Goal: Check status: Check status

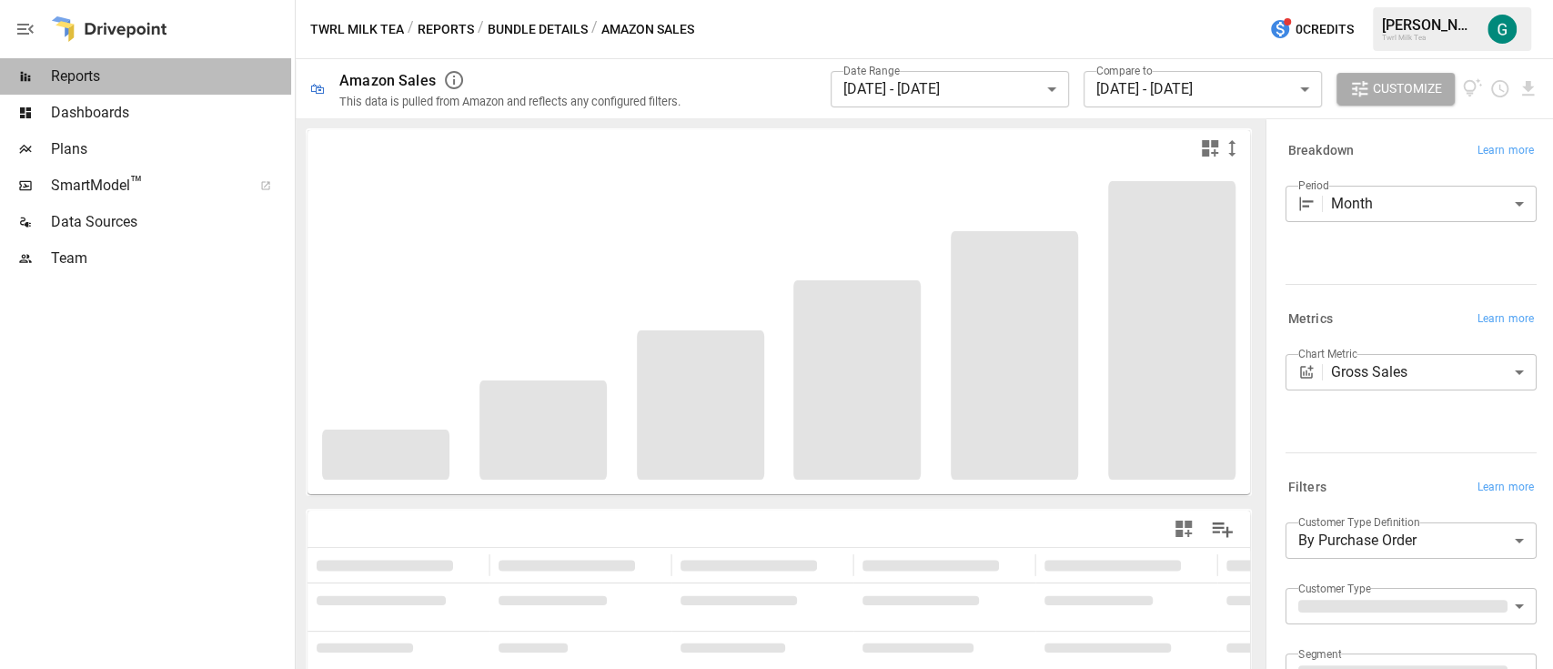
click at [98, 76] on span "Reports" at bounding box center [171, 77] width 240 height 22
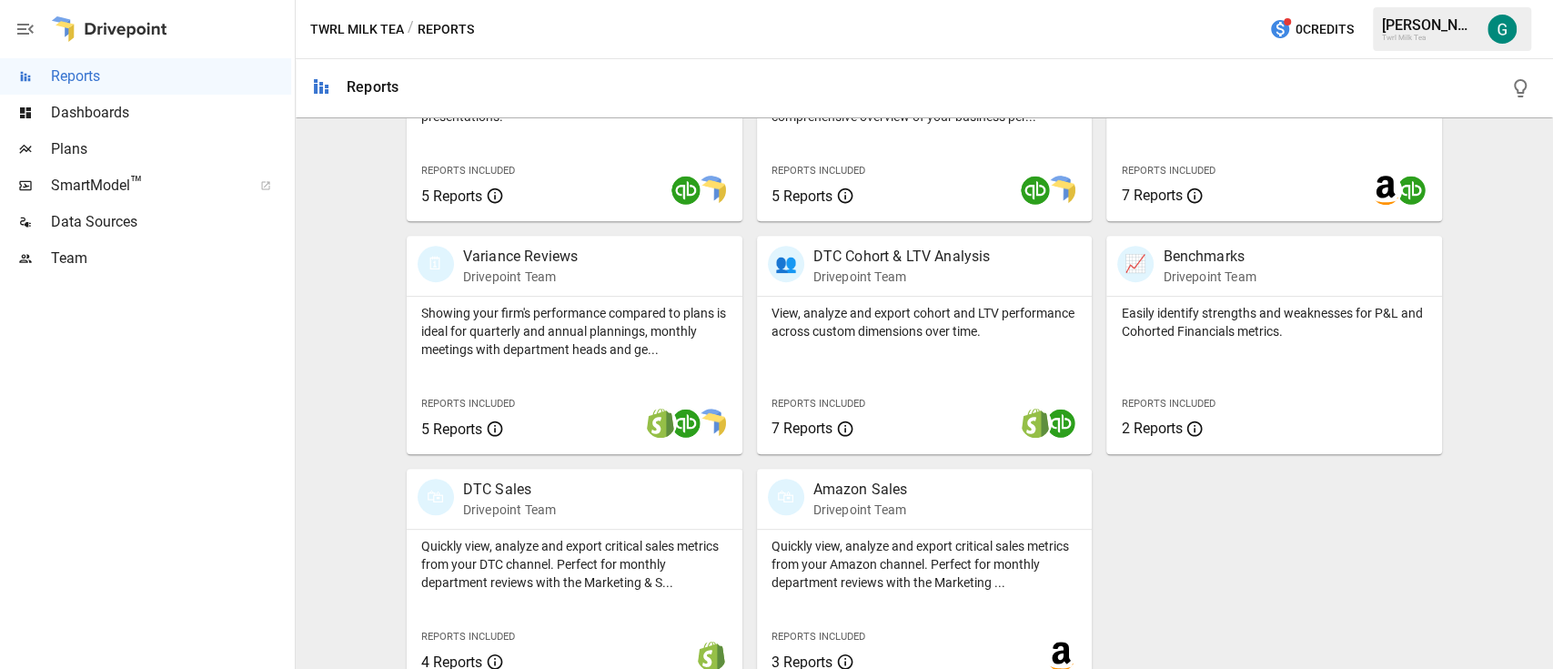
scroll to position [485, 0]
click at [844, 496] on p "Amazon Sales" at bounding box center [861, 488] width 95 height 22
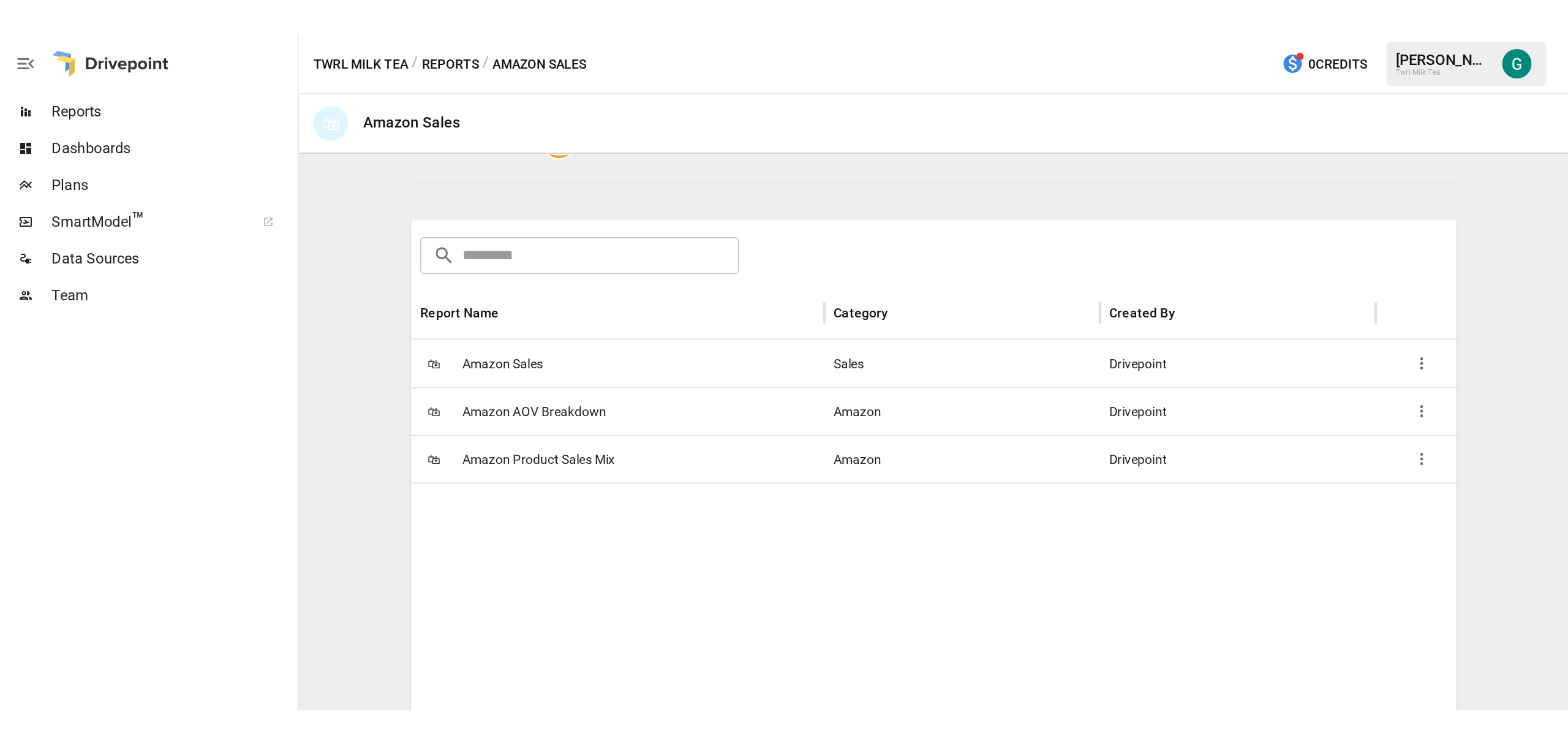
scroll to position [163, 0]
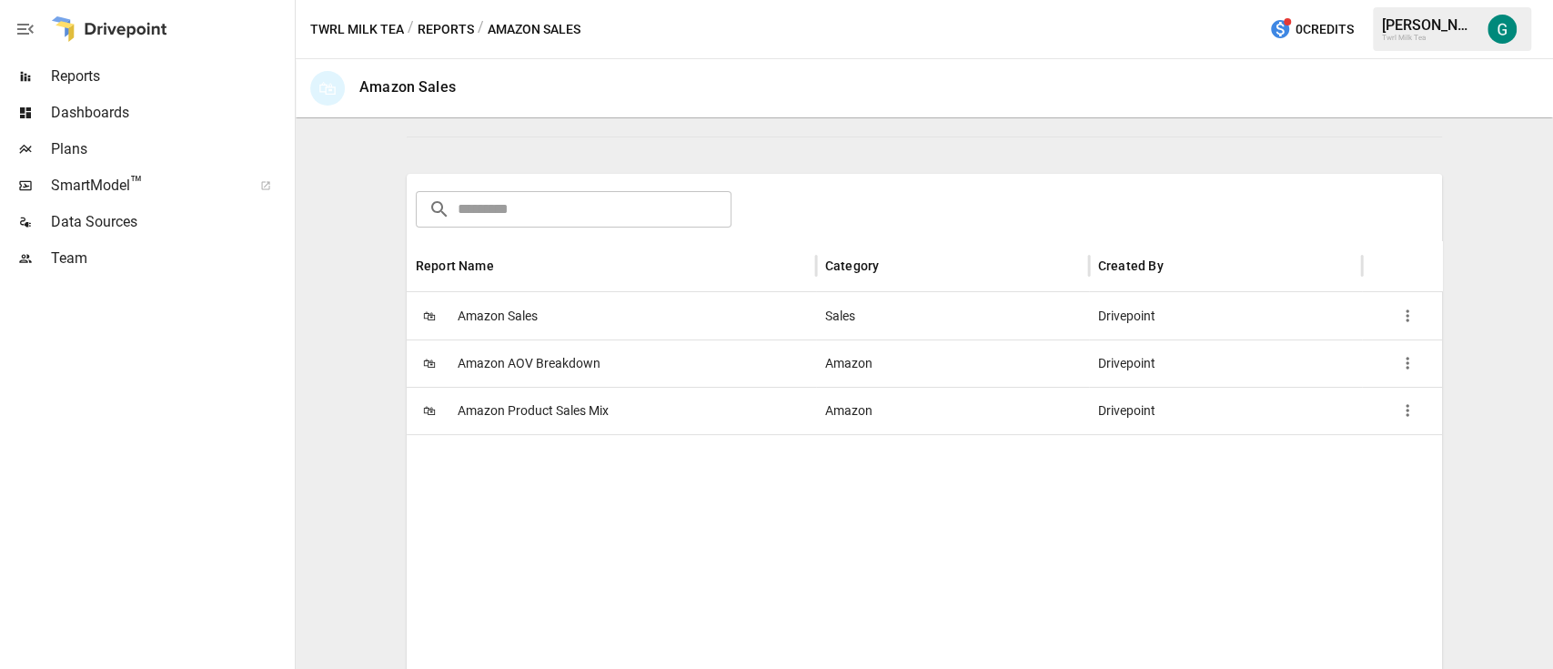
click at [488, 319] on span "Amazon Sales" at bounding box center [498, 316] width 80 height 46
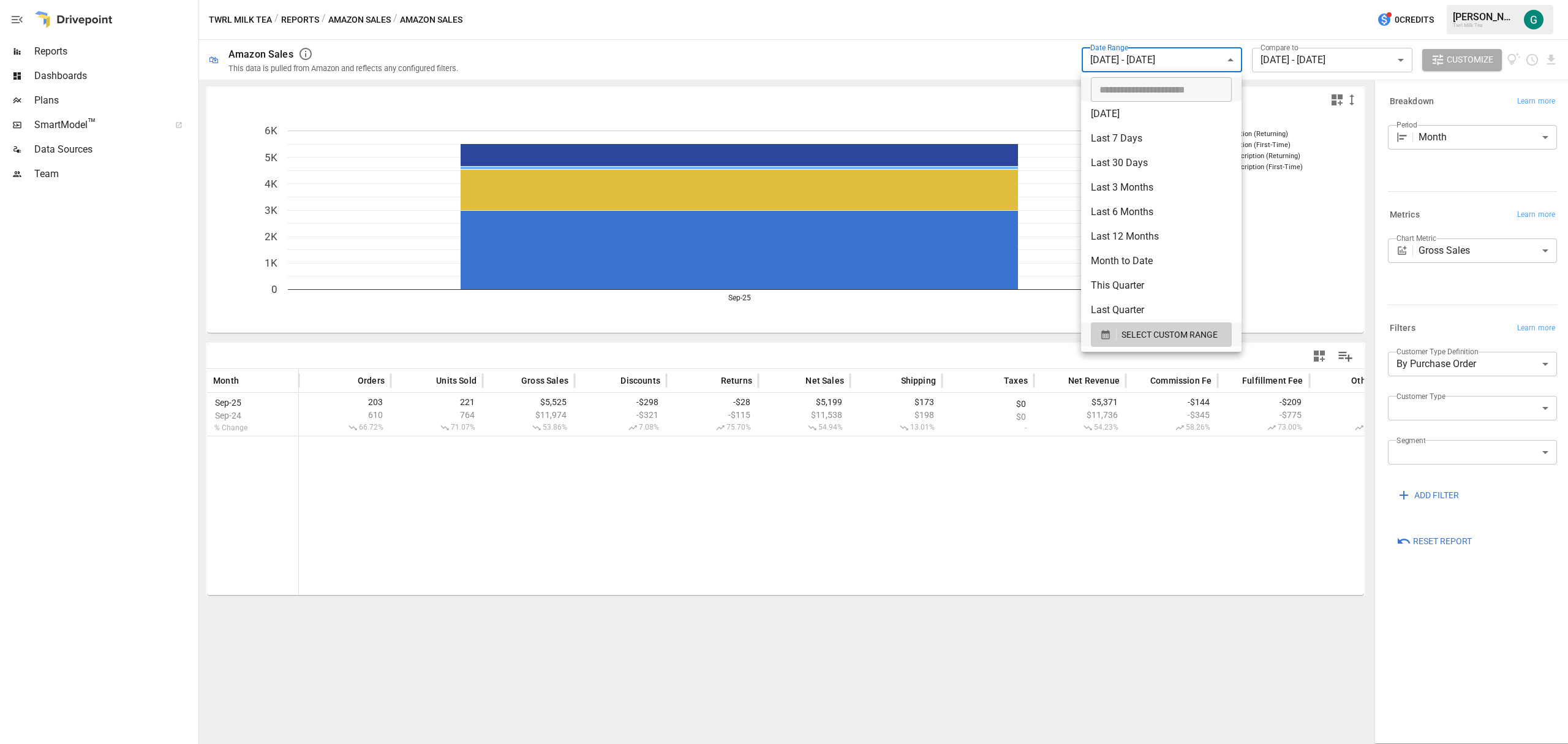
click at [1044, 0] on body "**********" at bounding box center [784, 0] width 1568 height 0
click at [1044, 329] on span "SELECT CUSTOM RANGE" at bounding box center [1169, 335] width 96 height 15
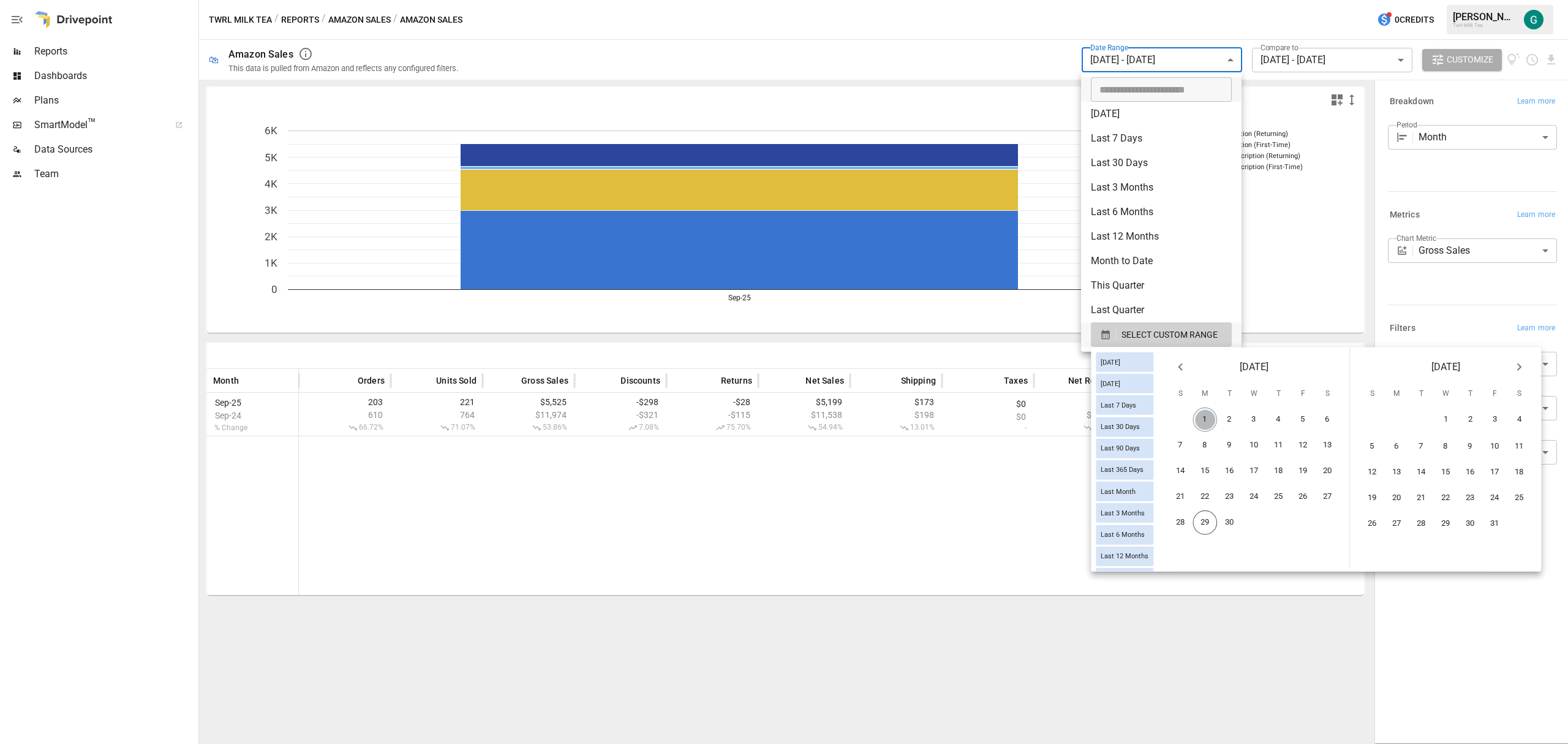
click at [1044, 422] on button "1" at bounding box center [1205, 419] width 24 height 24
click at [1044, 450] on button "29" at bounding box center [1205, 522] width 24 height 24
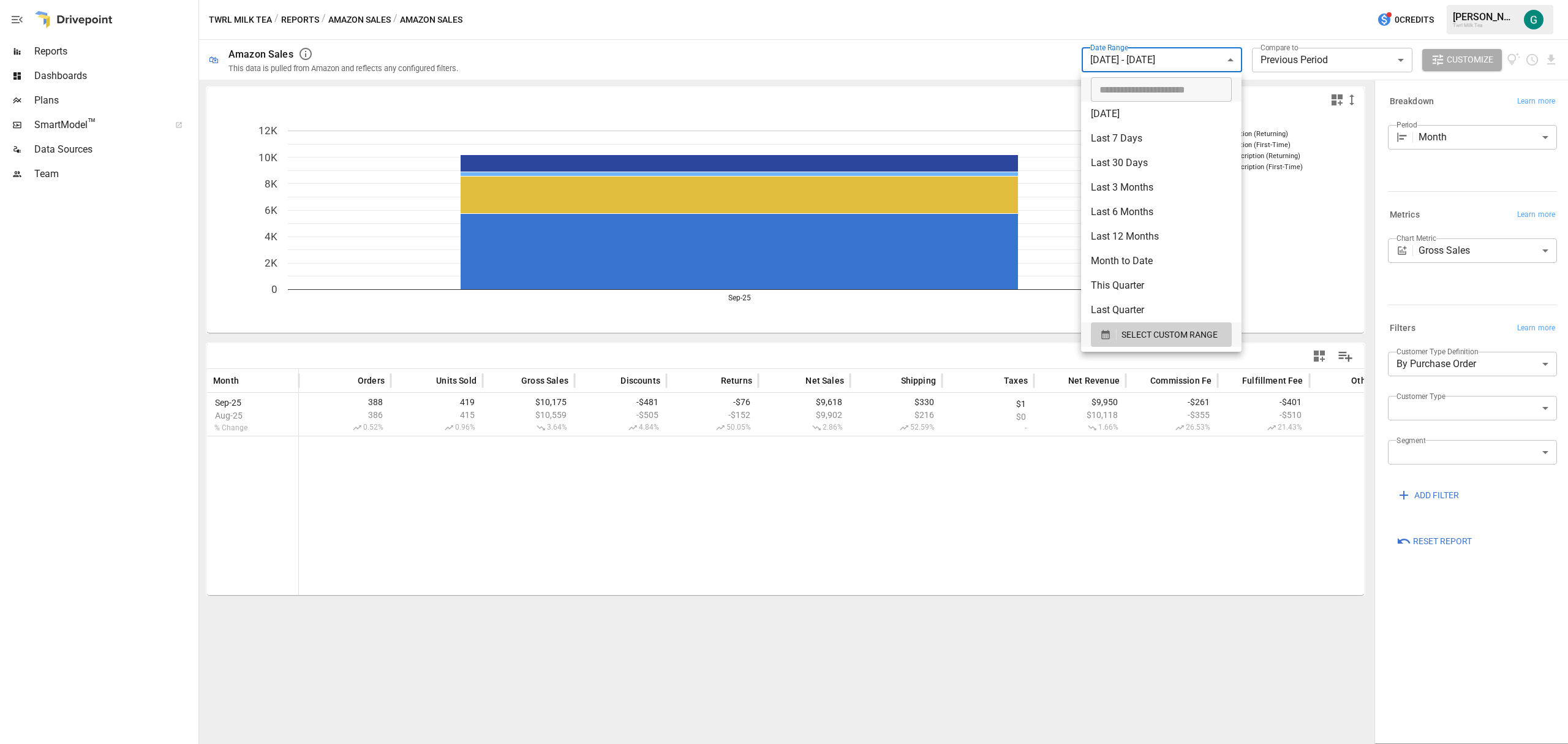
click at [1044, 59] on div at bounding box center [784, 372] width 1568 height 744
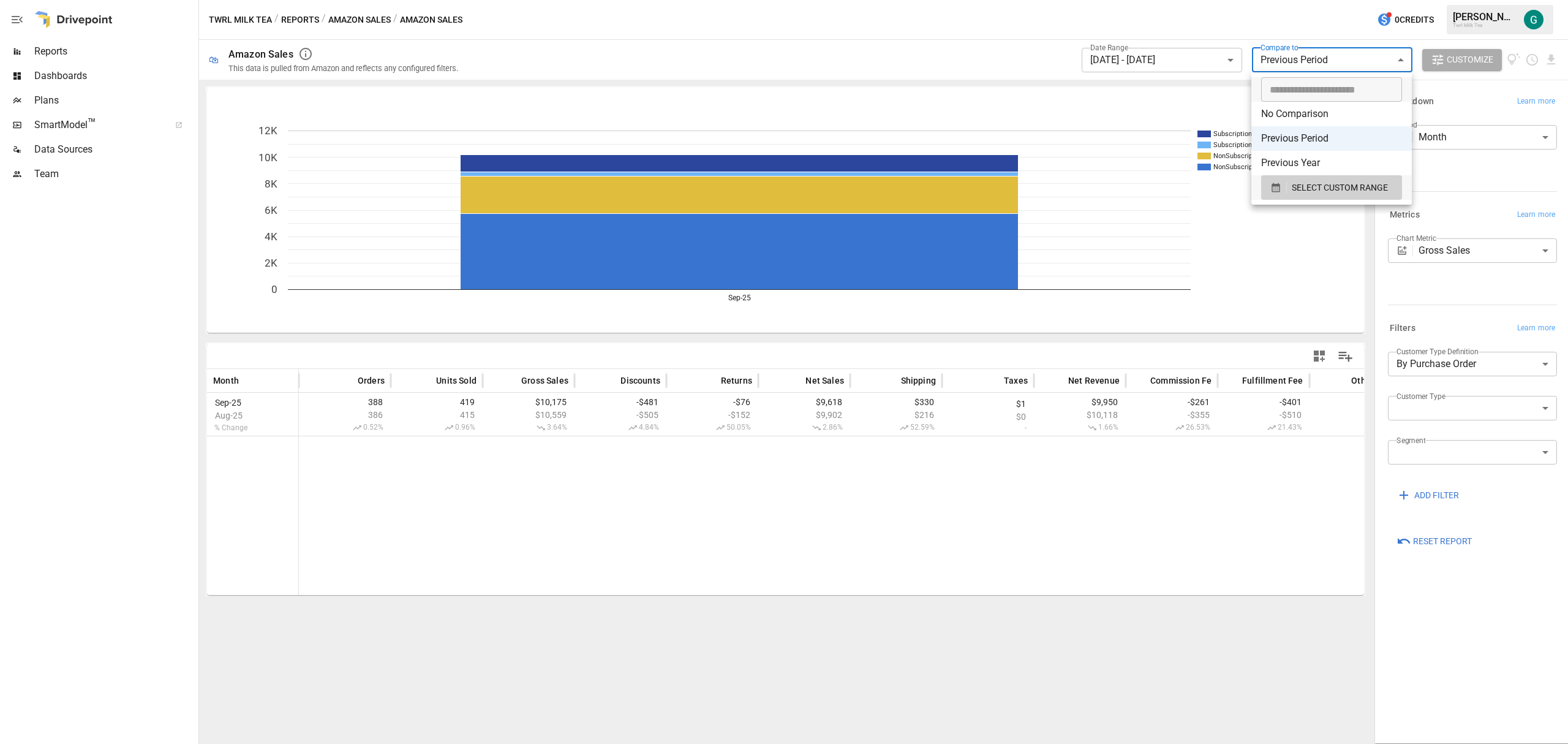
click at [1044, 0] on body "**********" at bounding box center [784, 0] width 1568 height 0
click at [1044, 187] on span "SELECT CUSTOM RANGE" at bounding box center [1339, 188] width 96 height 15
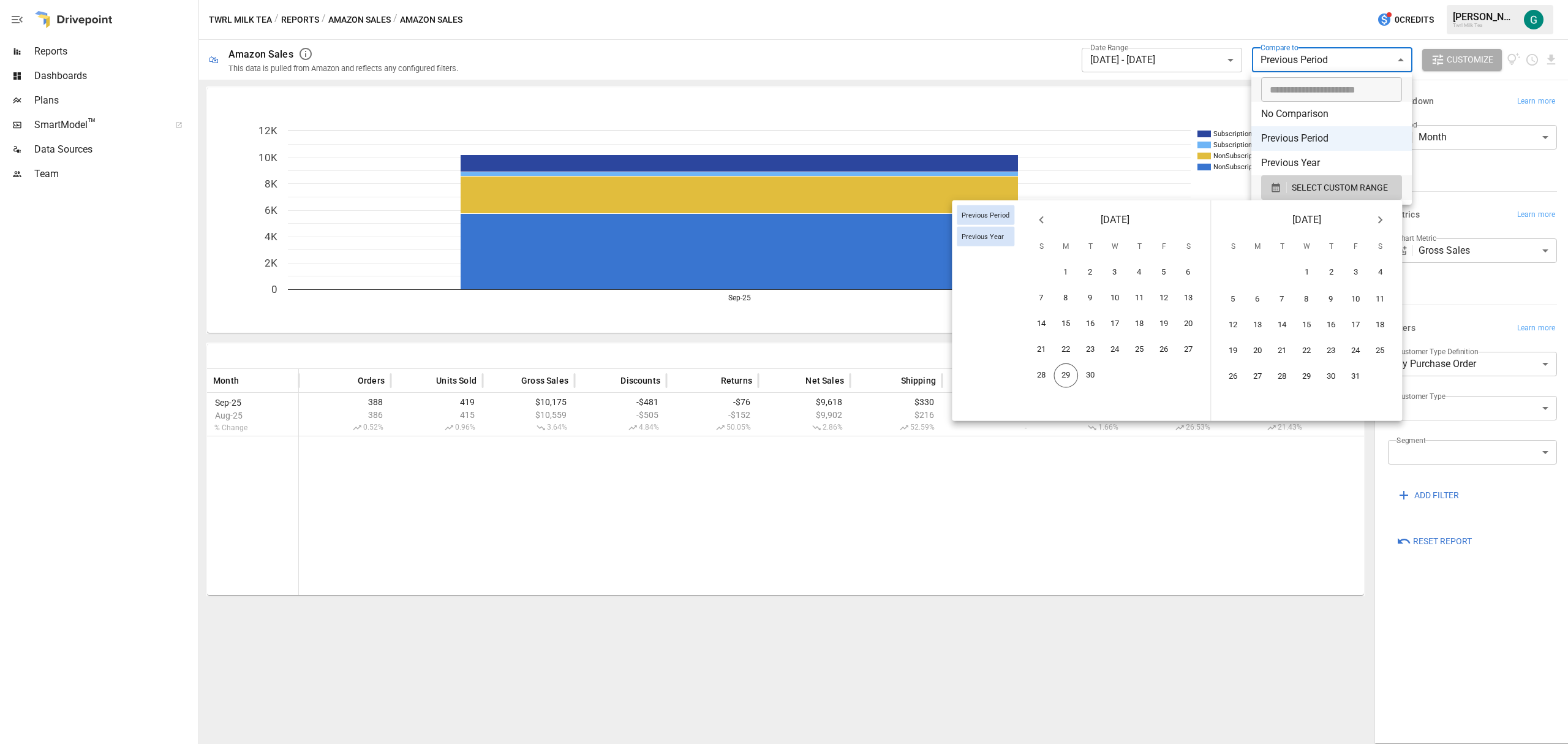
click at [1044, 221] on icon "Previous month" at bounding box center [1041, 220] width 15 height 15
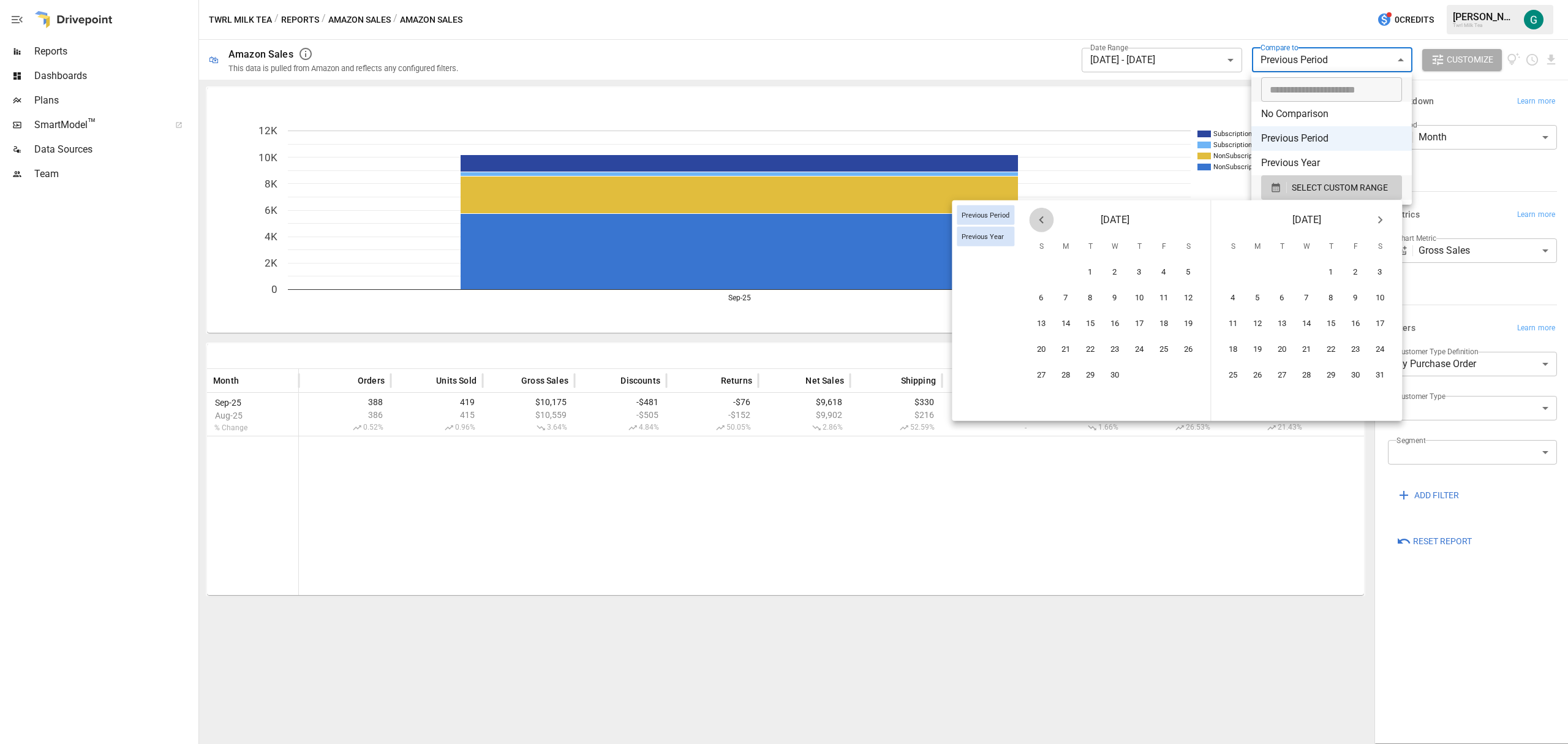
click at [1044, 221] on icon "Previous month" at bounding box center [1041, 220] width 15 height 15
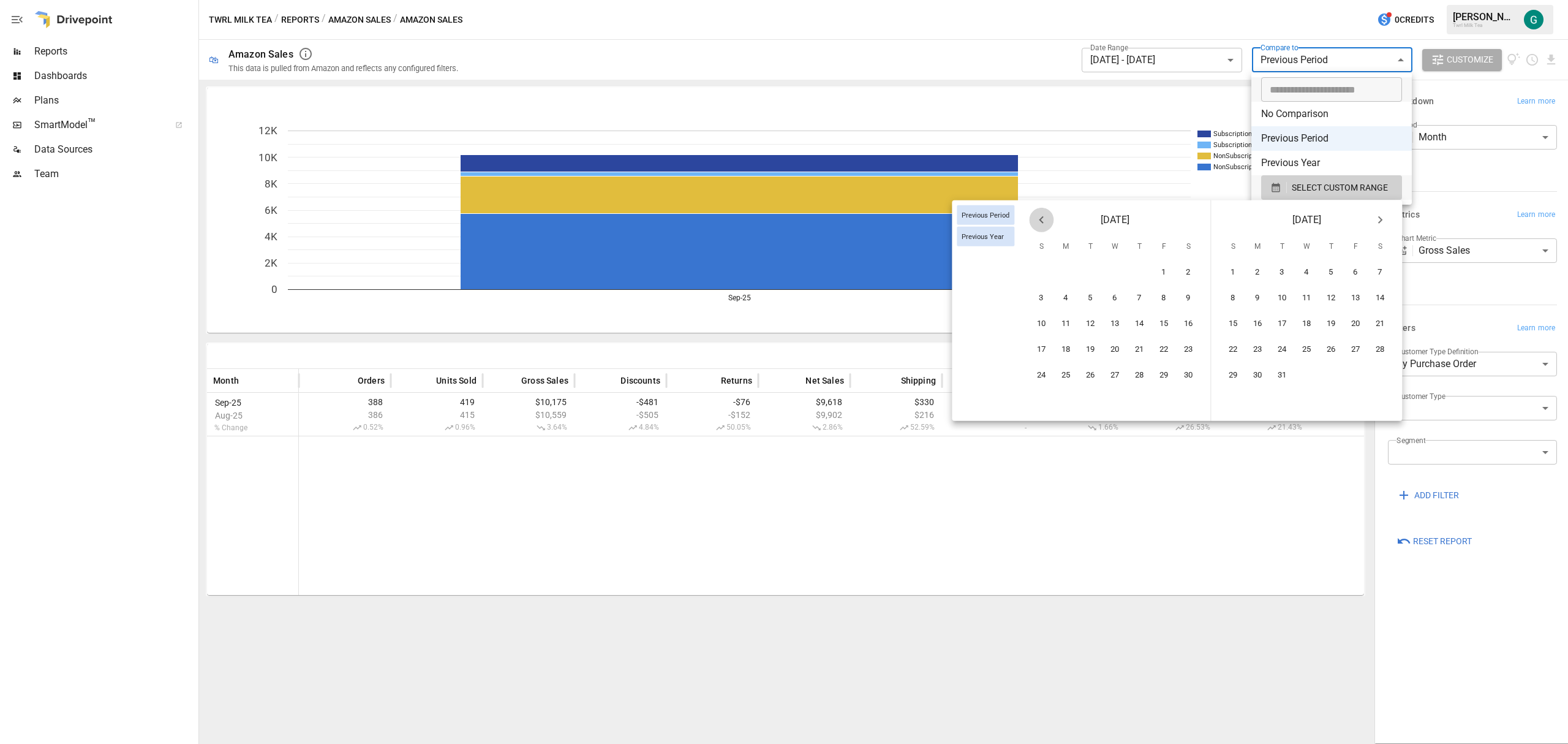
click at [1044, 221] on icon "Previous month" at bounding box center [1041, 220] width 15 height 15
click at [1044, 271] on button "1" at bounding box center [1042, 273] width 24 height 24
click at [1044, 372] on button "29" at bounding box center [1042, 376] width 24 height 24
type input "******"
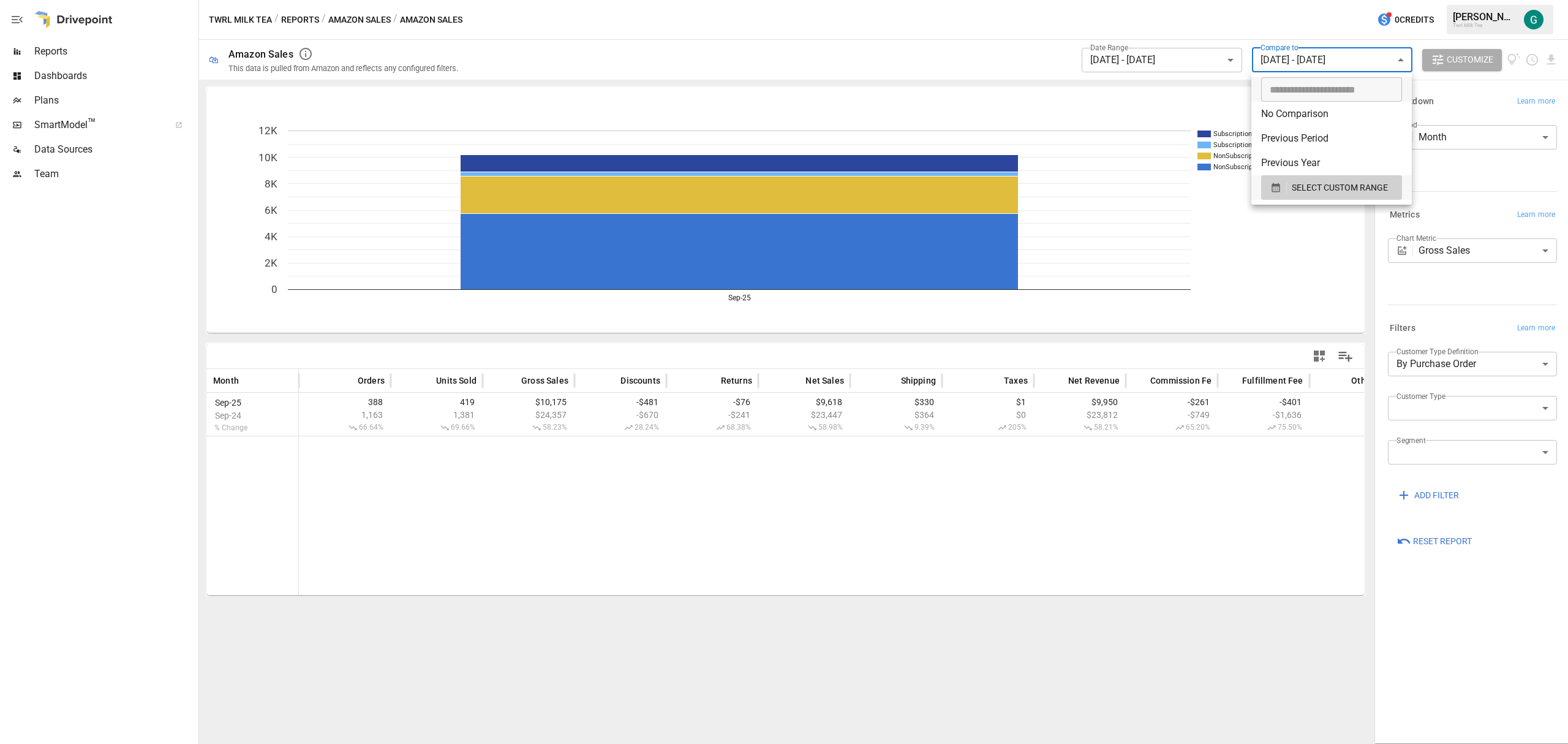
click at [60, 50] on div at bounding box center [784, 372] width 1568 height 744
click at [44, 50] on span "Reports" at bounding box center [115, 52] width 162 height 15
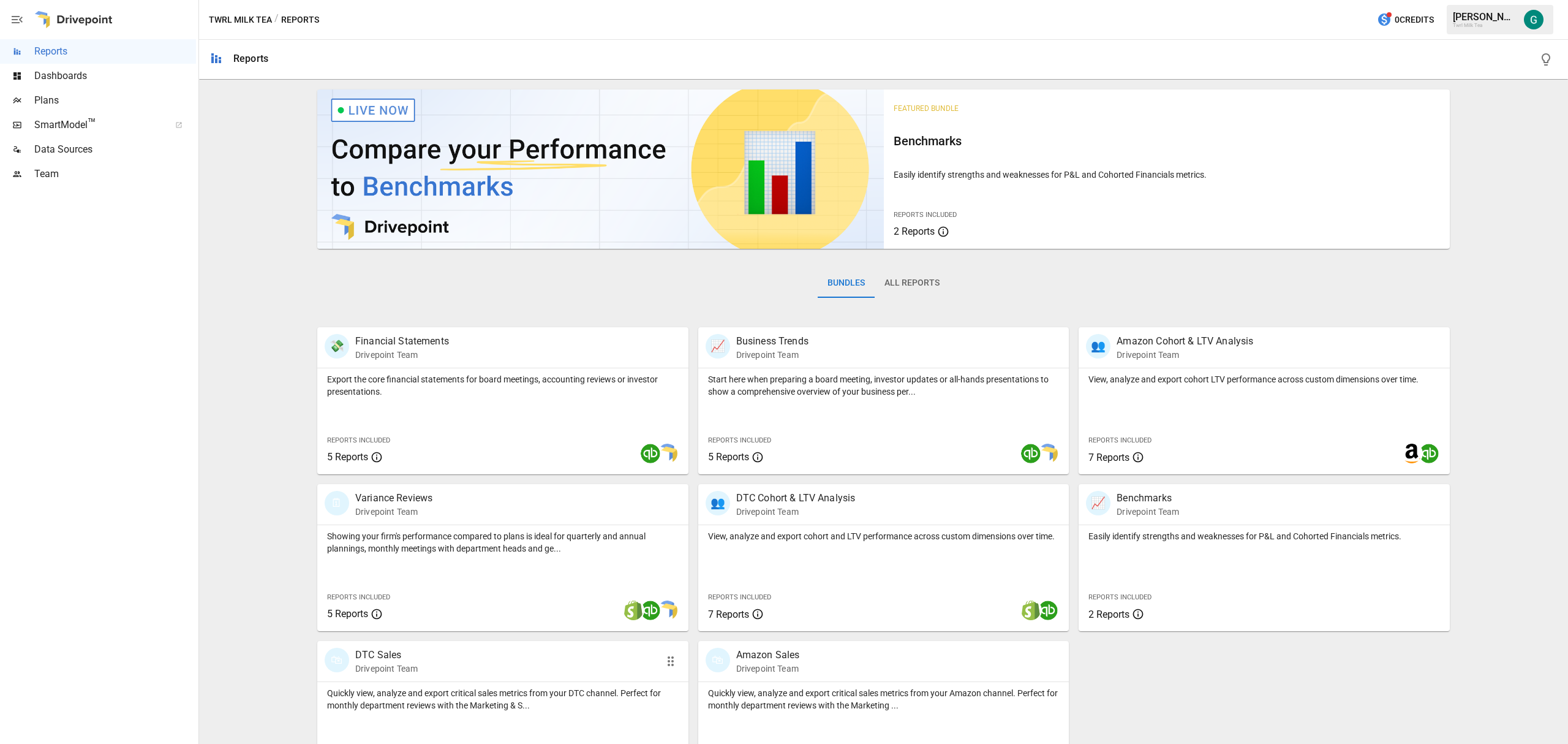
click at [371, 450] on p "DTC Sales" at bounding box center [386, 655] width 63 height 15
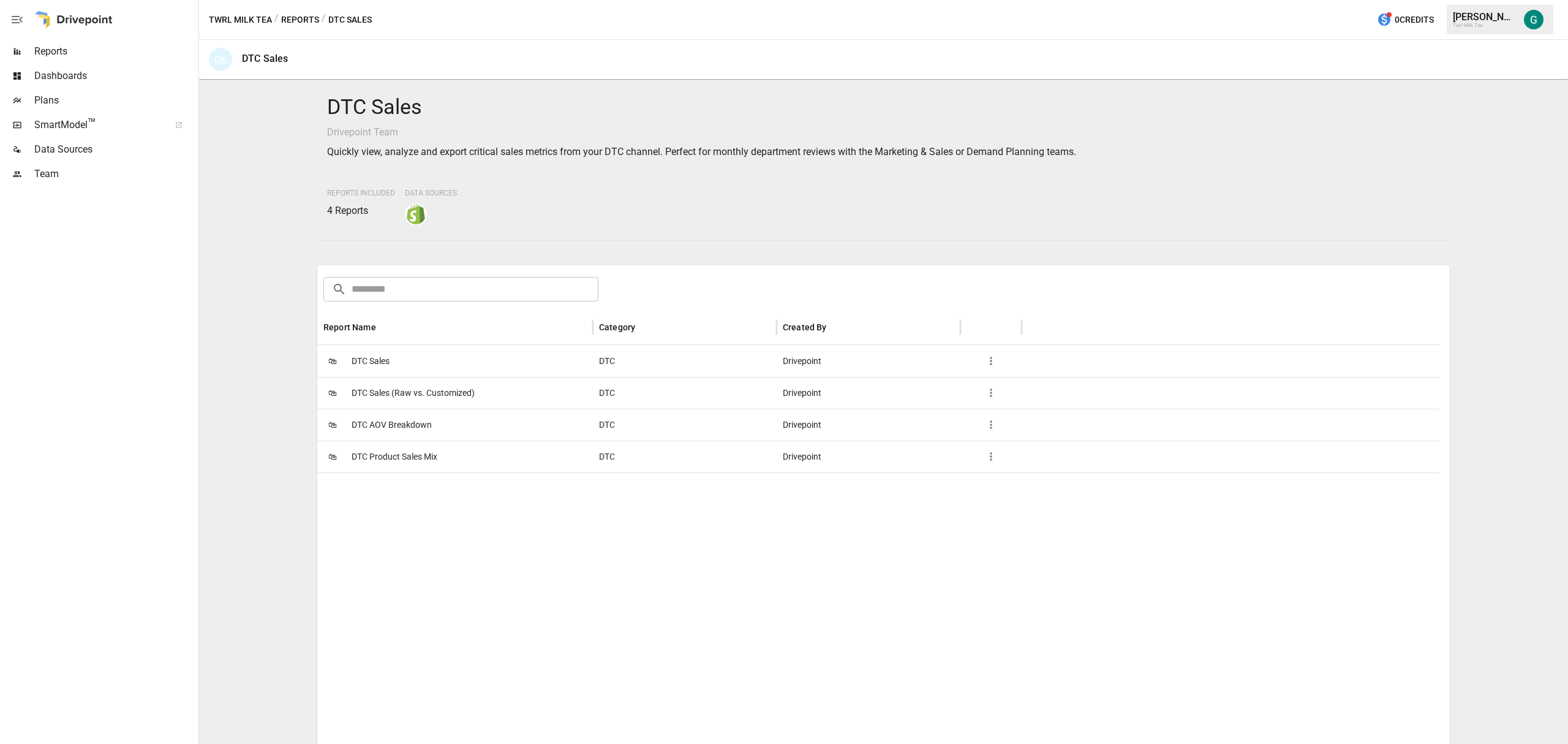
click at [368, 362] on span "DTC Sales" at bounding box center [370, 361] width 38 height 31
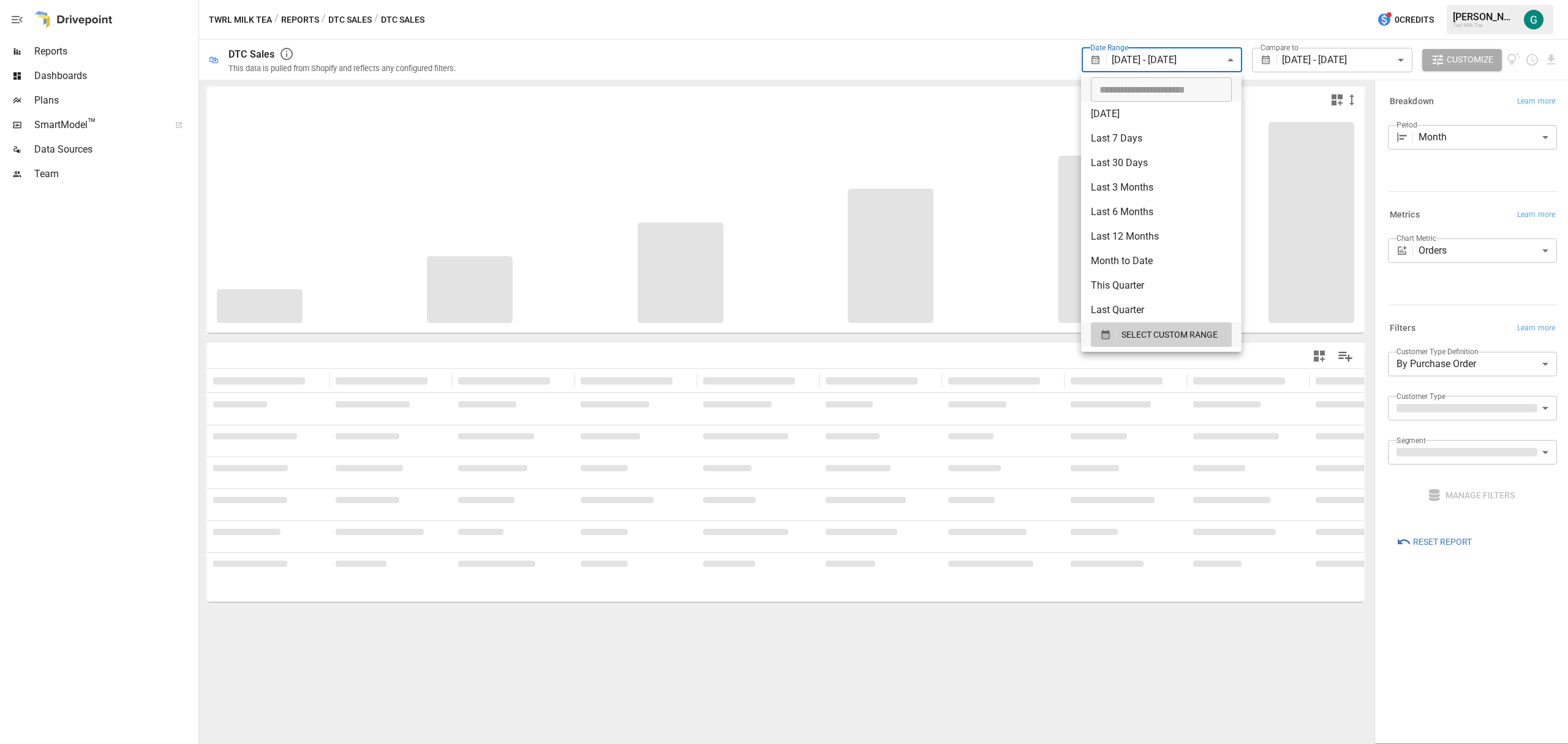
click at [1044, 0] on body "**********" at bounding box center [784, 0] width 1568 height 0
click at [1044, 332] on span "SELECT CUSTOM RANGE" at bounding box center [1169, 335] width 96 height 15
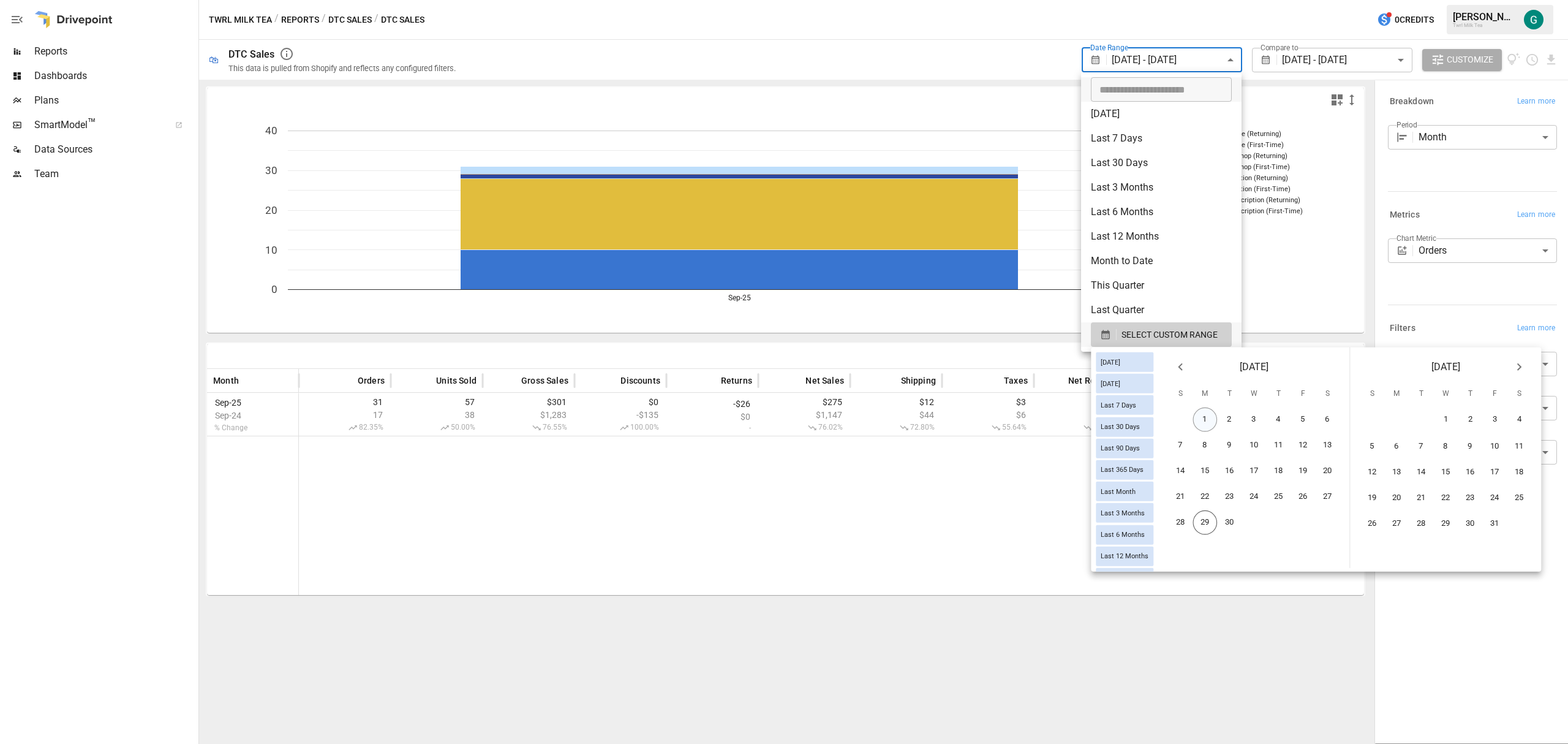
click at [1044, 412] on button "1" at bounding box center [1205, 419] width 24 height 24
click at [1044, 450] on button "29" at bounding box center [1205, 522] width 24 height 24
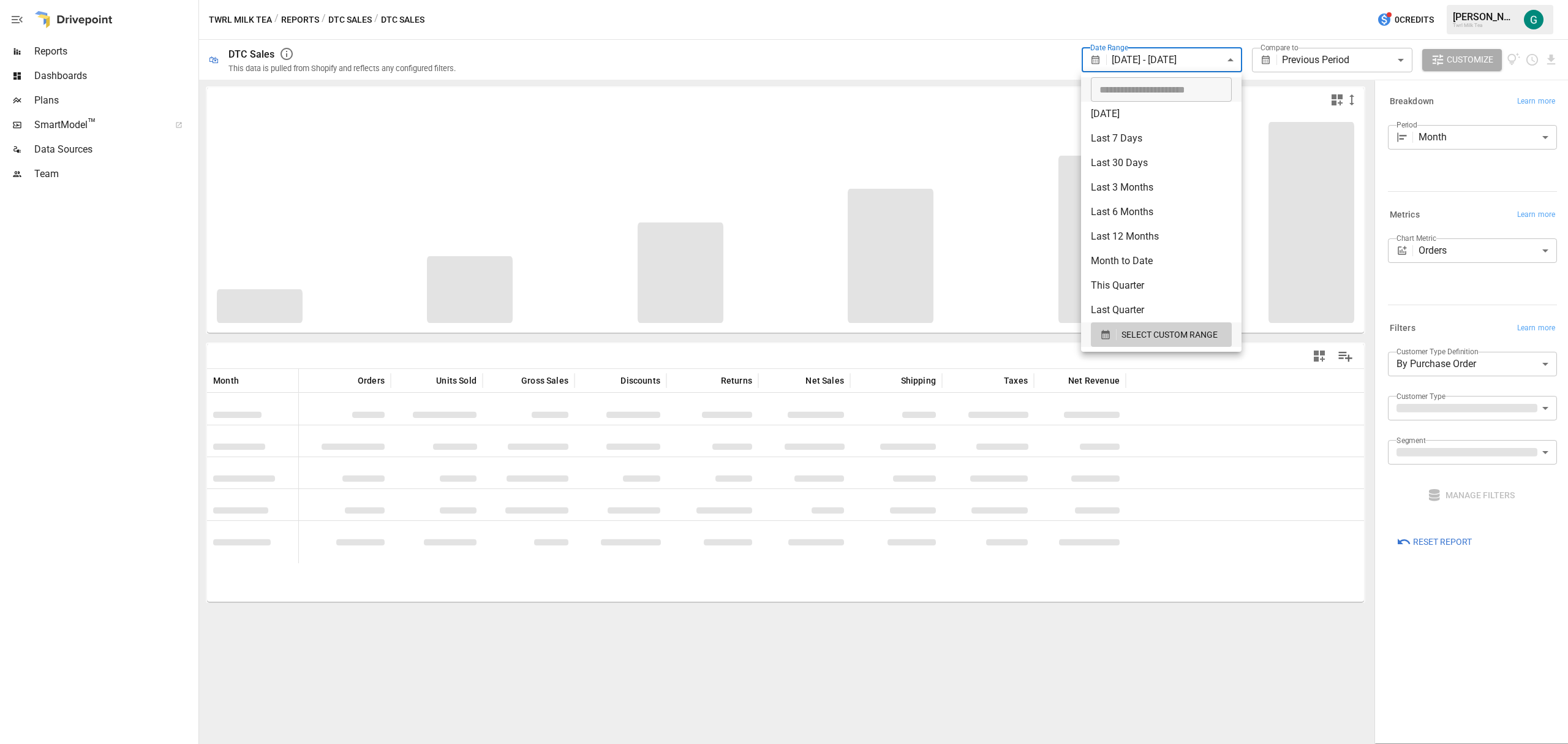
click at [1044, 61] on div at bounding box center [784, 372] width 1568 height 744
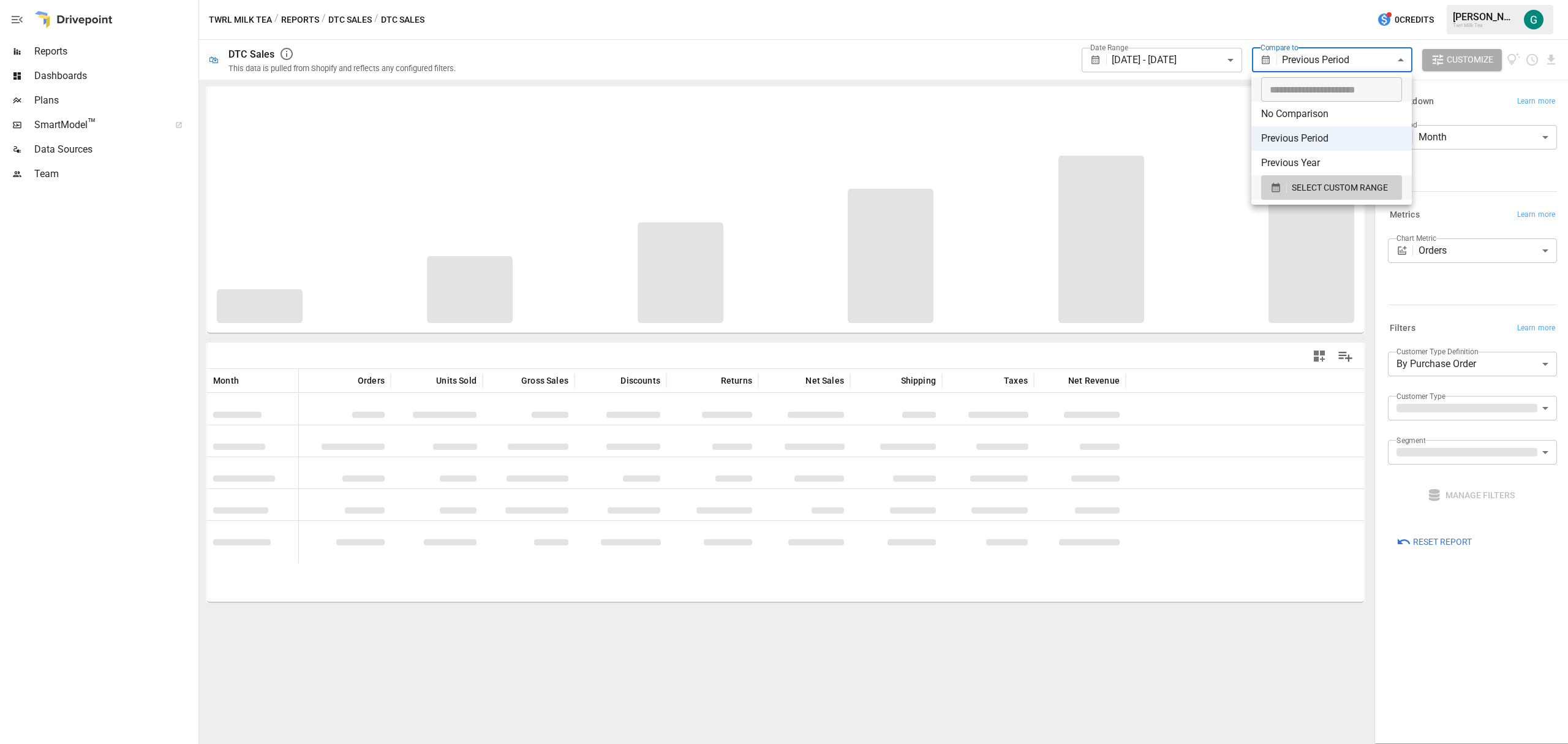
click at [1044, 0] on body "**********" at bounding box center [784, 0] width 1568 height 0
click at [1044, 182] on span "SELECT CUSTOM RANGE" at bounding box center [1339, 188] width 96 height 15
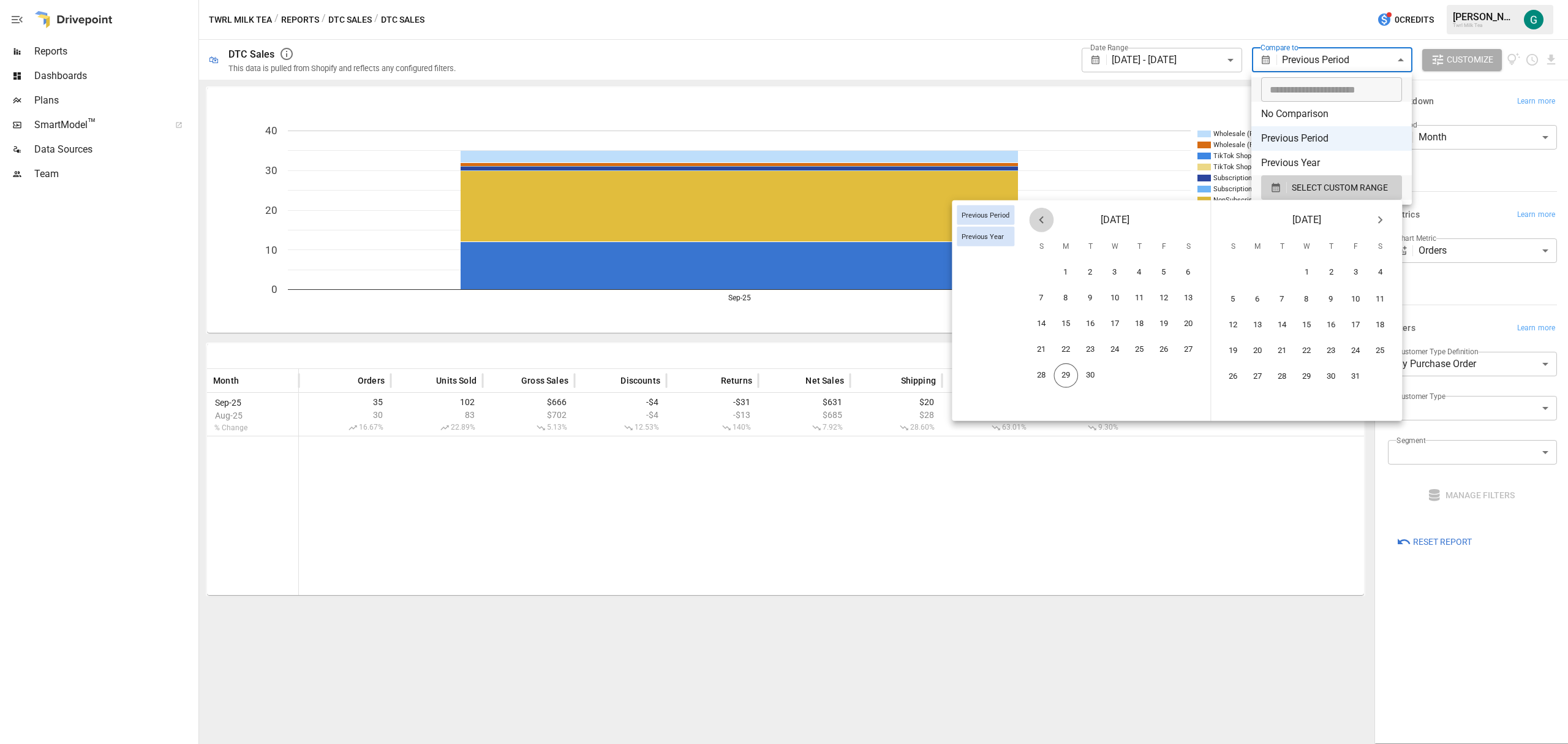
click at [1044, 224] on icon "Previous month" at bounding box center [1041, 220] width 15 height 15
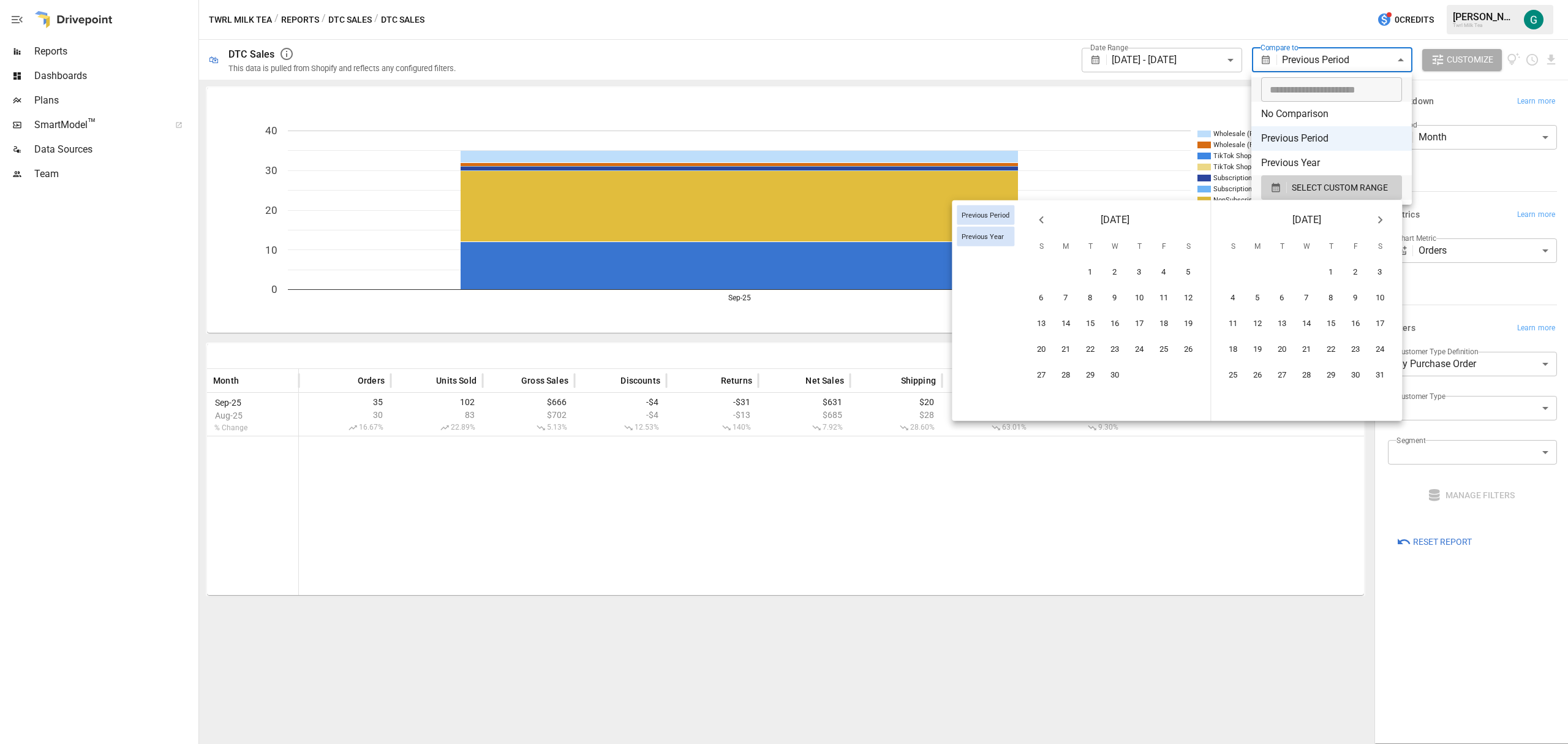
click at [1044, 224] on icon "Previous month" at bounding box center [1041, 220] width 15 height 15
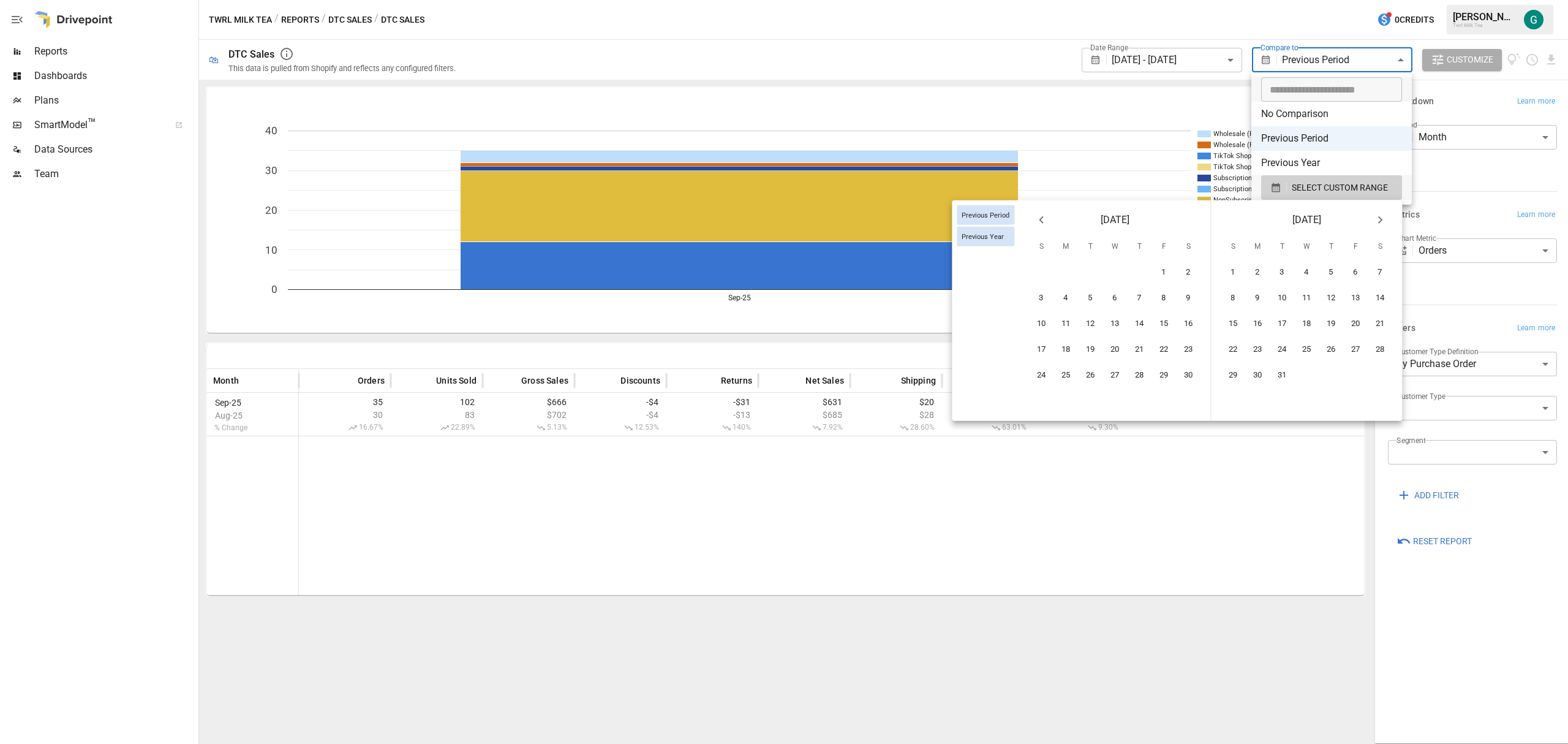
click at [1044, 224] on icon "Previous month" at bounding box center [1041, 220] width 15 height 15
click at [1038, 276] on button "1" at bounding box center [1042, 273] width 24 height 24
click at [1044, 369] on button "29" at bounding box center [1042, 376] width 24 height 24
type input "******"
